Goal: Information Seeking & Learning: Compare options

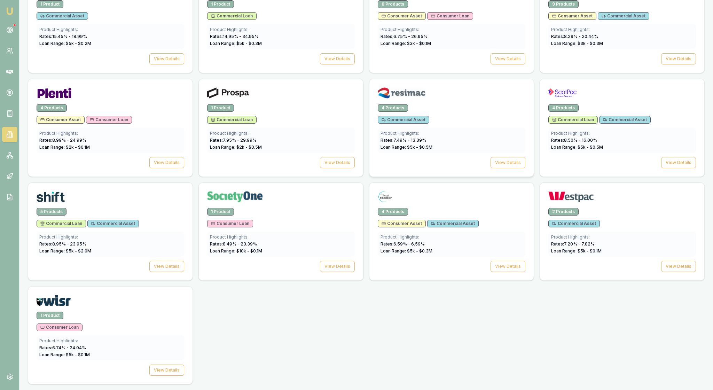
scroll to position [1064, 0]
click at [167, 159] on button "View Details" at bounding box center [166, 162] width 35 height 11
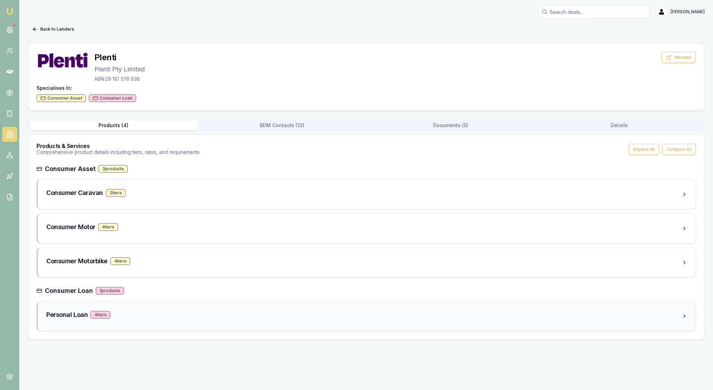
click at [184, 320] on div "Personal Loan 4 tier s" at bounding box center [364, 315] width 636 height 10
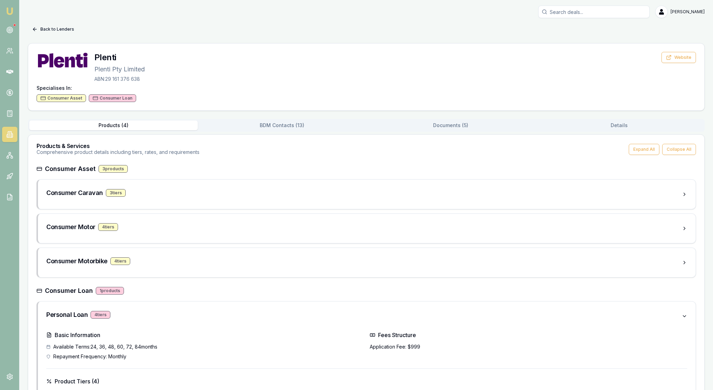
click at [38, 29] on icon at bounding box center [35, 29] width 6 height 6
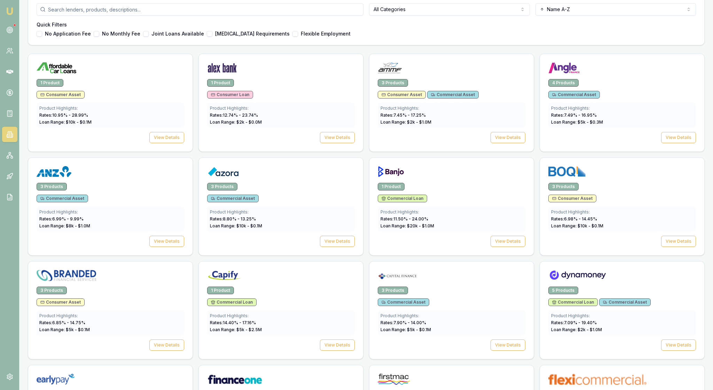
scroll to position [227, 0]
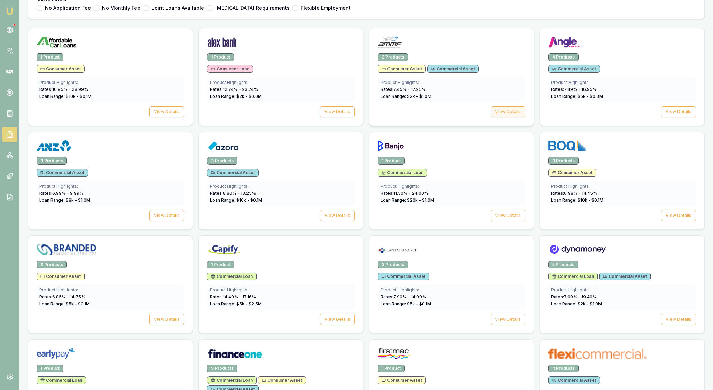
click at [491, 117] on button "View Details" at bounding box center [508, 111] width 35 height 11
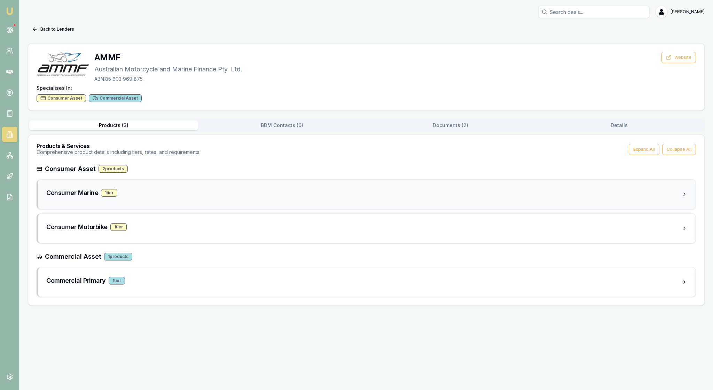
click at [192, 198] on div "Consumer Marine 1 tier" at bounding box center [364, 193] width 636 height 10
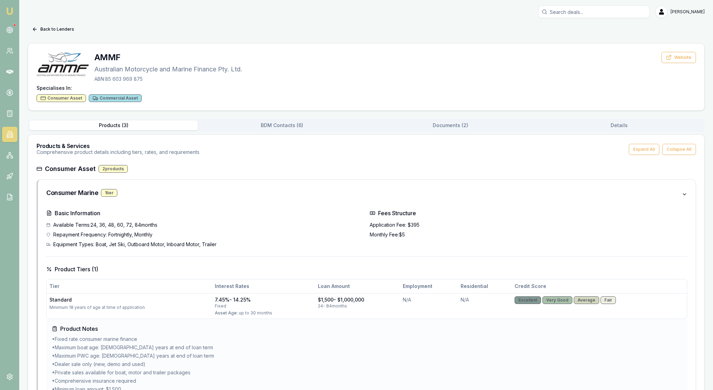
click at [458, 130] on button "Documents ( 2 )" at bounding box center [450, 126] width 169 height 10
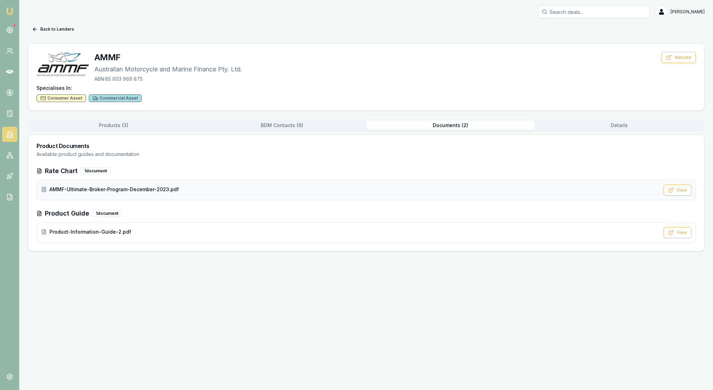
click at [269, 193] on div "AMMF-Ultimate-Broker-Program-December-2023.pdf" at bounding box center [350, 189] width 619 height 7
click at [671, 196] on button "View" at bounding box center [678, 190] width 28 height 11
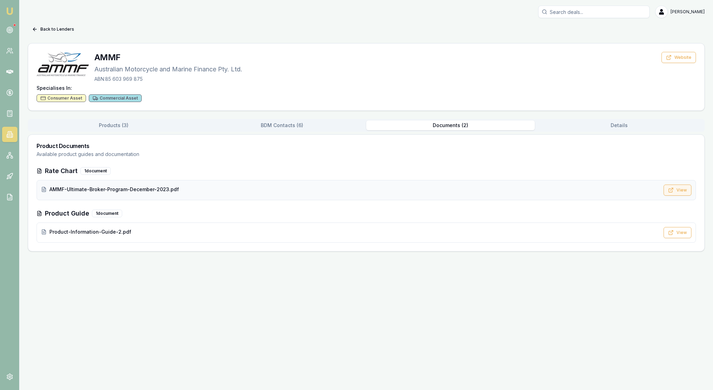
click at [677, 196] on button "View" at bounding box center [678, 190] width 28 height 11
click at [294, 83] on div "AMMF Australian Motorcycle and Marine Finance Pty. Ltd. ABN: 85 603 969 875 Web…" at bounding box center [367, 67] width 660 height 31
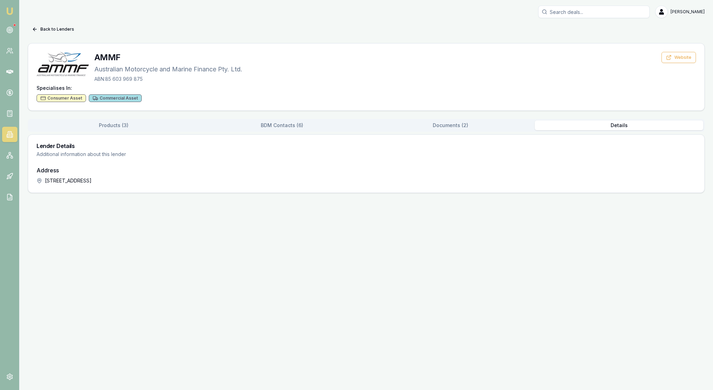
click at [619, 130] on button "Details" at bounding box center [619, 126] width 169 height 10
click at [288, 130] on button "BDM Contacts ( 6 )" at bounding box center [282, 126] width 169 height 10
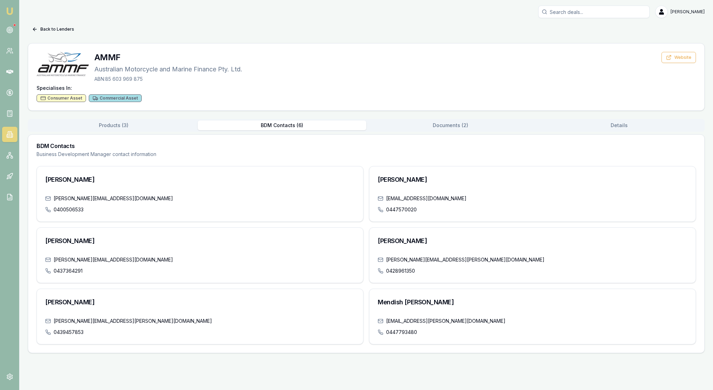
scroll to position [13, 0]
click at [38, 26] on icon at bounding box center [35, 29] width 6 height 6
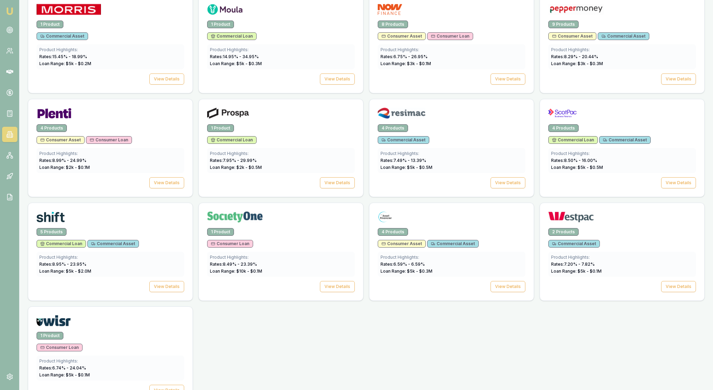
scroll to position [896, 0]
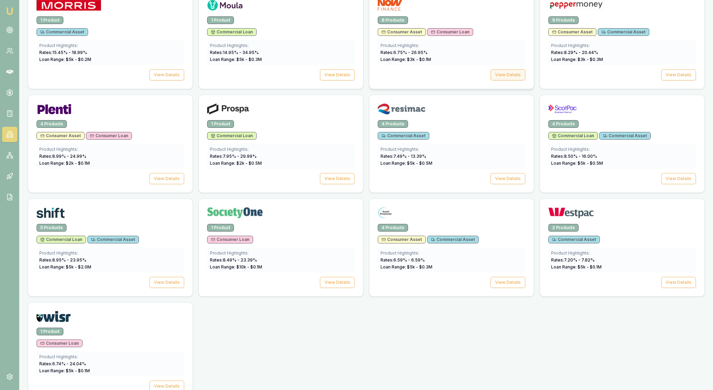
click at [499, 80] on button "View Details" at bounding box center [508, 74] width 35 height 11
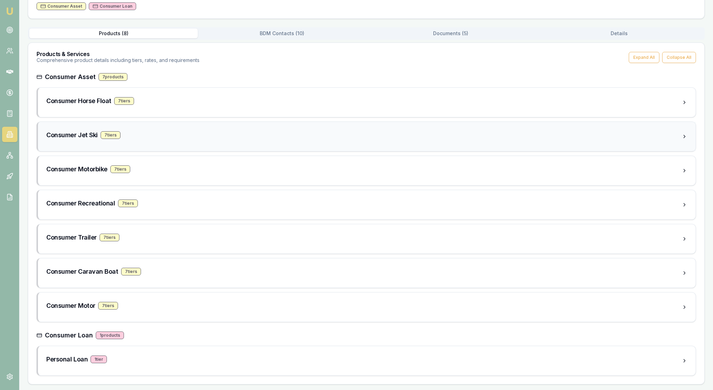
scroll to position [95, 0]
click at [224, 219] on div "Consumer Recreational 7 tier s" at bounding box center [367, 204] width 658 height 29
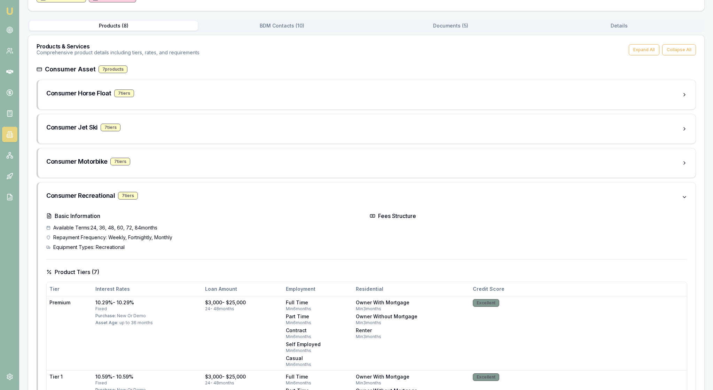
scroll to position [88, 0]
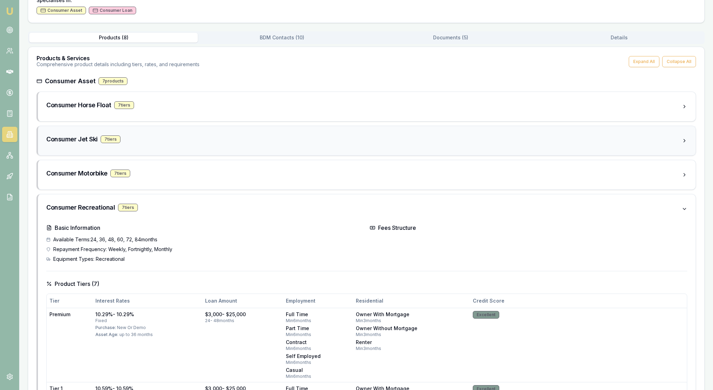
click at [172, 144] on div "Consumer Jet Ski 7 tier s" at bounding box center [364, 139] width 636 height 10
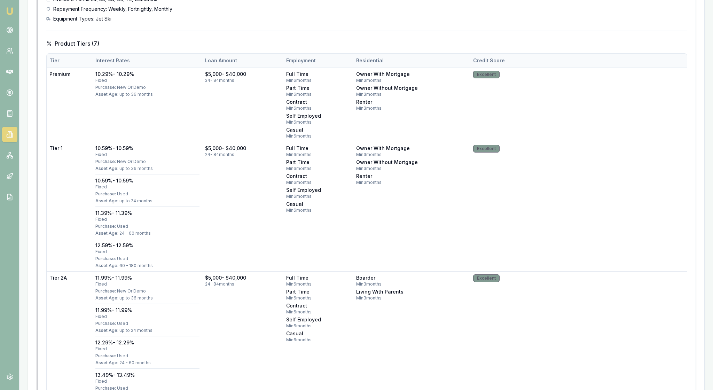
scroll to position [268, 0]
